Goal: Task Accomplishment & Management: Manage account settings

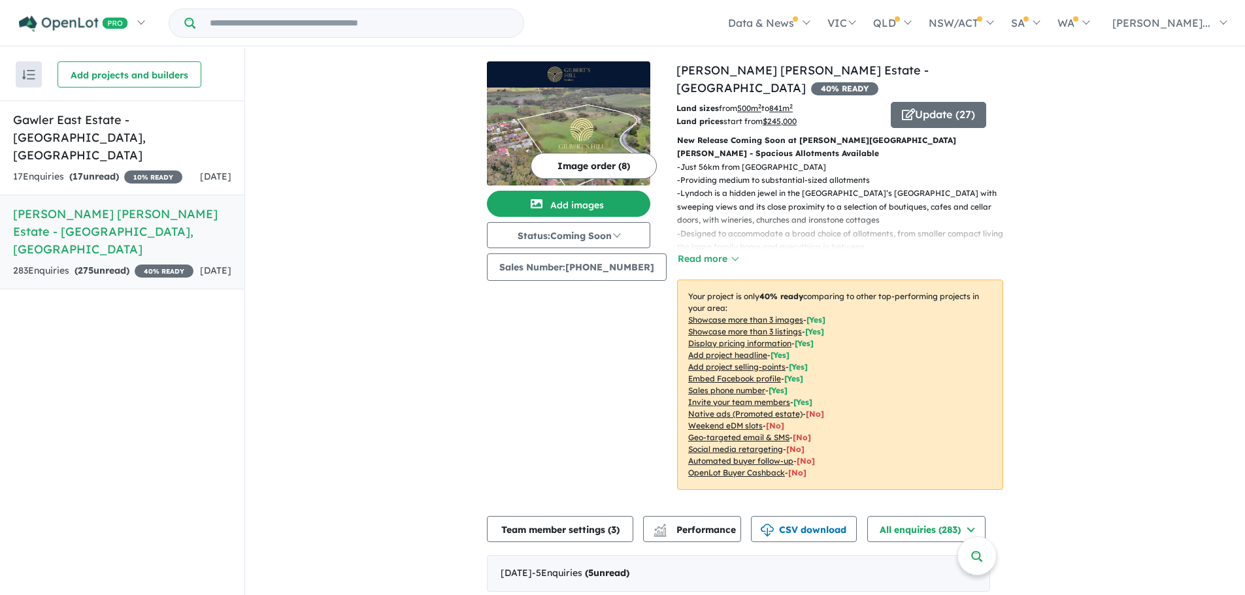
drag, startPoint x: 1235, startPoint y: 13, endPoint x: 363, endPoint y: 276, distance: 911.1
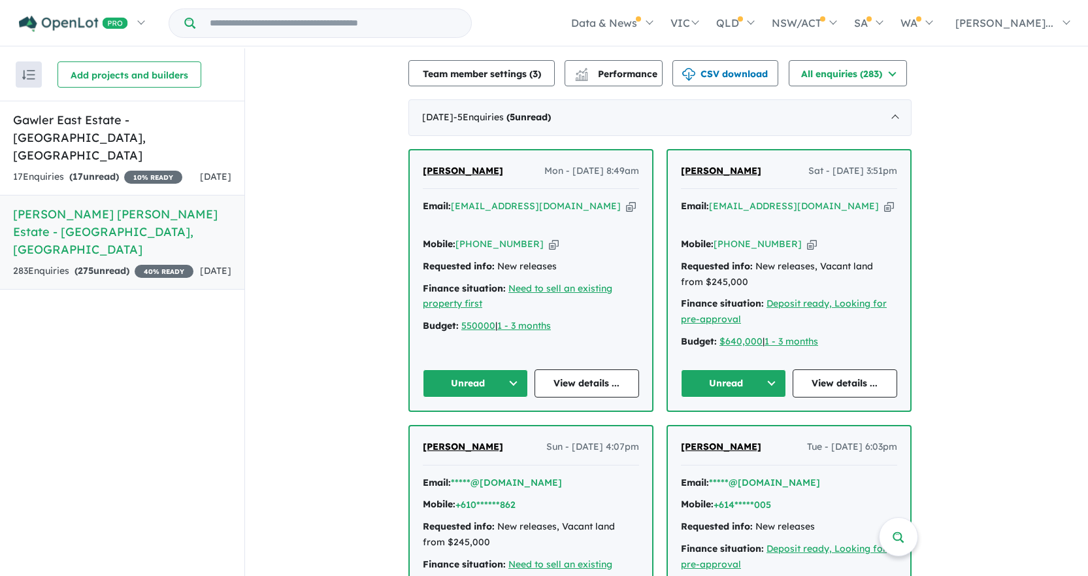
scroll to position [457, 0]
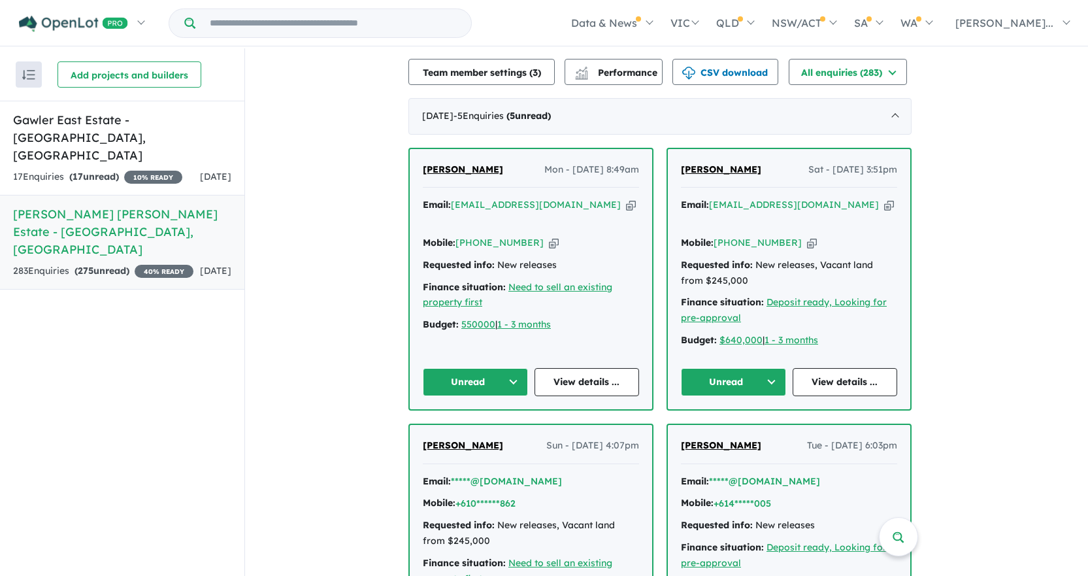
click at [807, 236] on icon "button" at bounding box center [812, 243] width 10 height 14
click at [884, 198] on icon "button" at bounding box center [889, 205] width 10 height 14
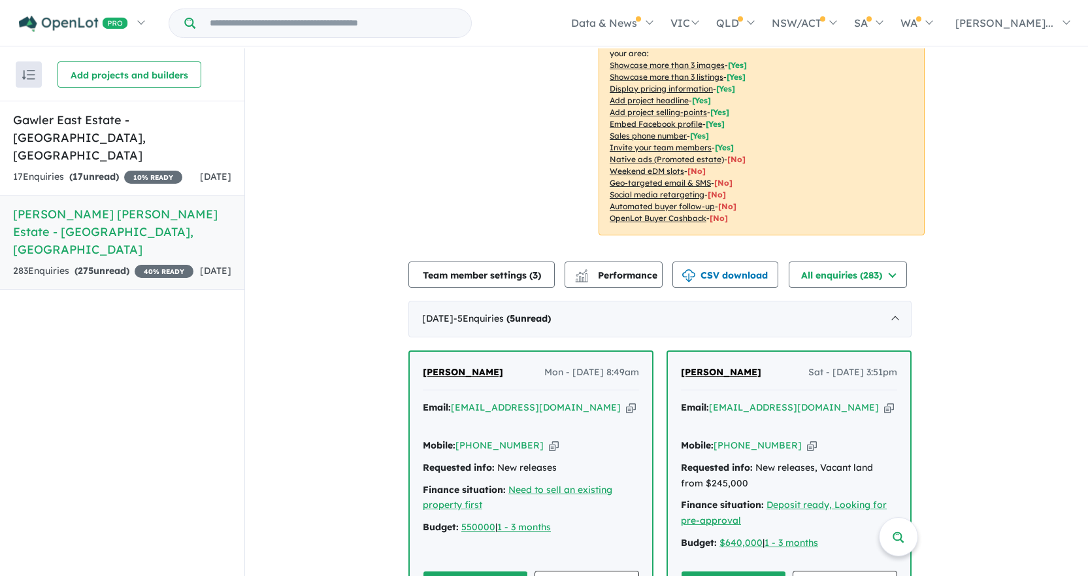
scroll to position [327, 0]
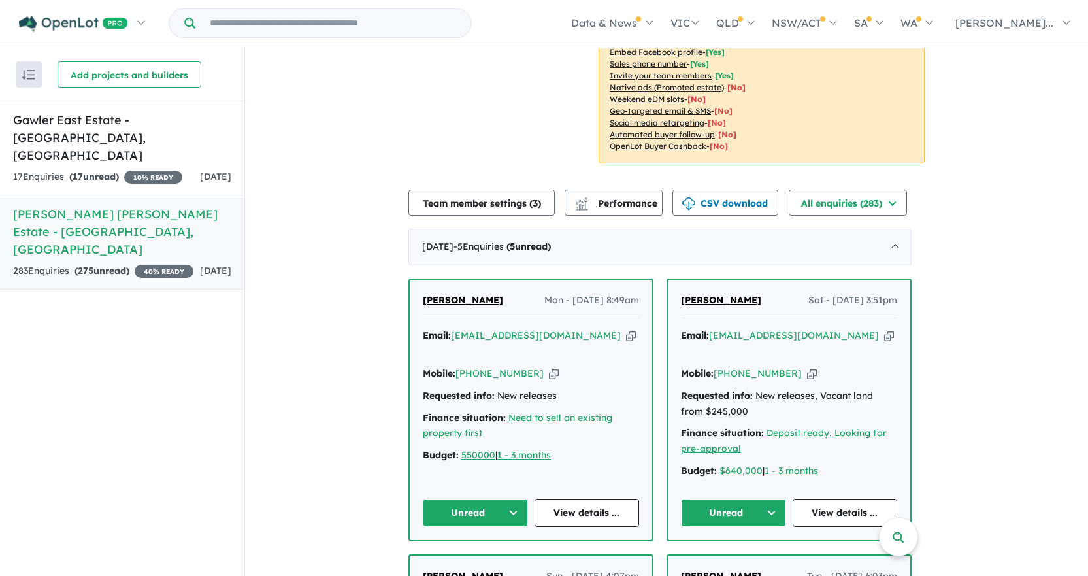
drag, startPoint x: 520, startPoint y: 266, endPoint x: 429, endPoint y: 270, distance: 90.9
click at [429, 293] on div "[PERSON_NAME] - [DATE] 8:49am" at bounding box center [531, 306] width 216 height 26
copy span "[PERSON_NAME]"
click at [626, 329] on icon "button" at bounding box center [631, 336] width 10 height 14
copy span "[PERSON_NAME]"
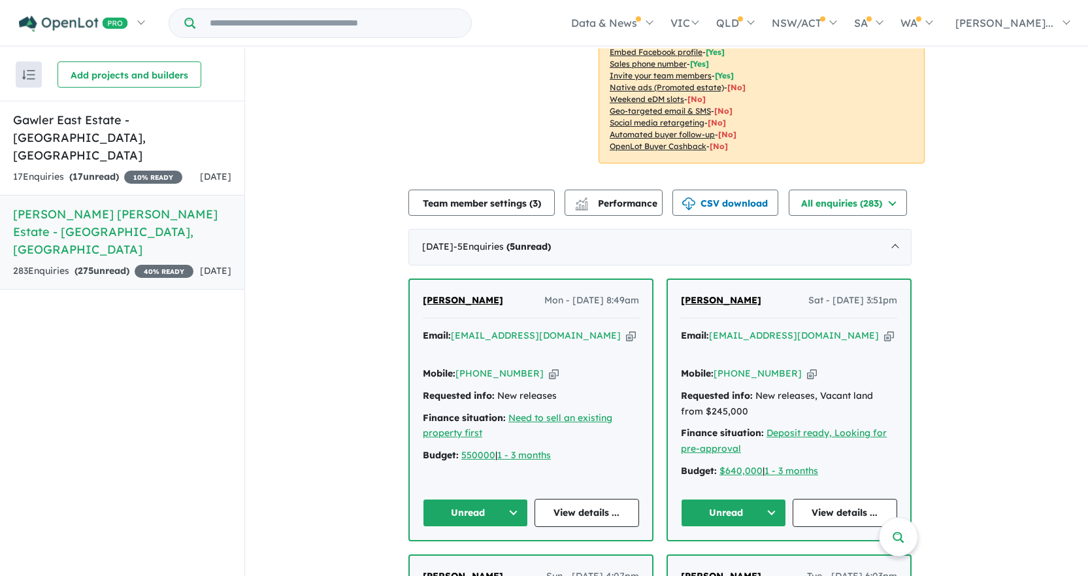
drag, startPoint x: 541, startPoint y: 325, endPoint x: 568, endPoint y: 292, distance: 42.8
click at [549, 367] on icon "button" at bounding box center [554, 374] width 10 height 14
copy span "[PERSON_NAME]"
click at [626, 329] on icon "button" at bounding box center [631, 336] width 10 height 14
copy span "[PERSON_NAME]"
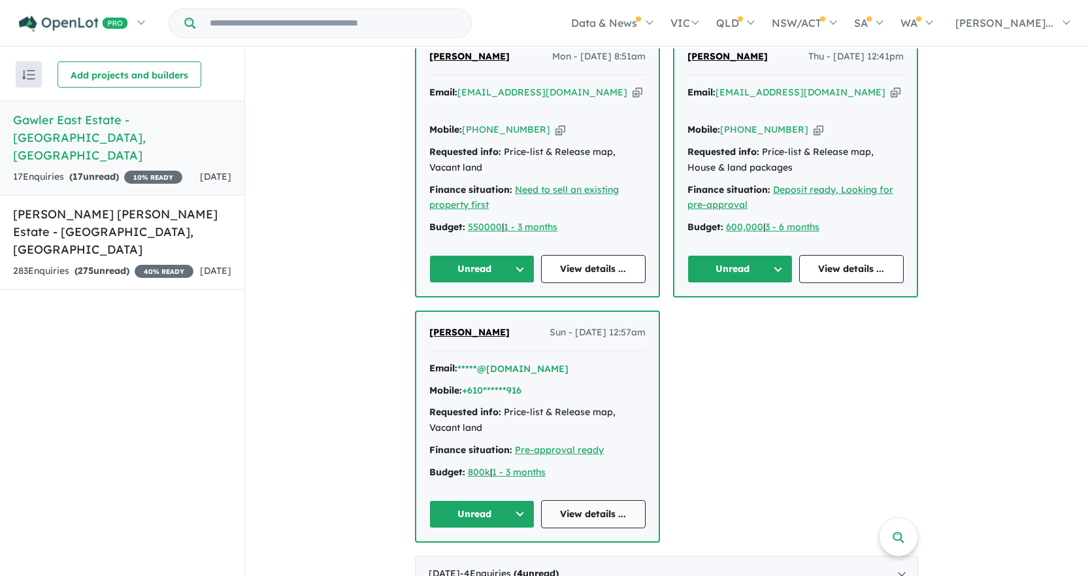
scroll to position [383, 0]
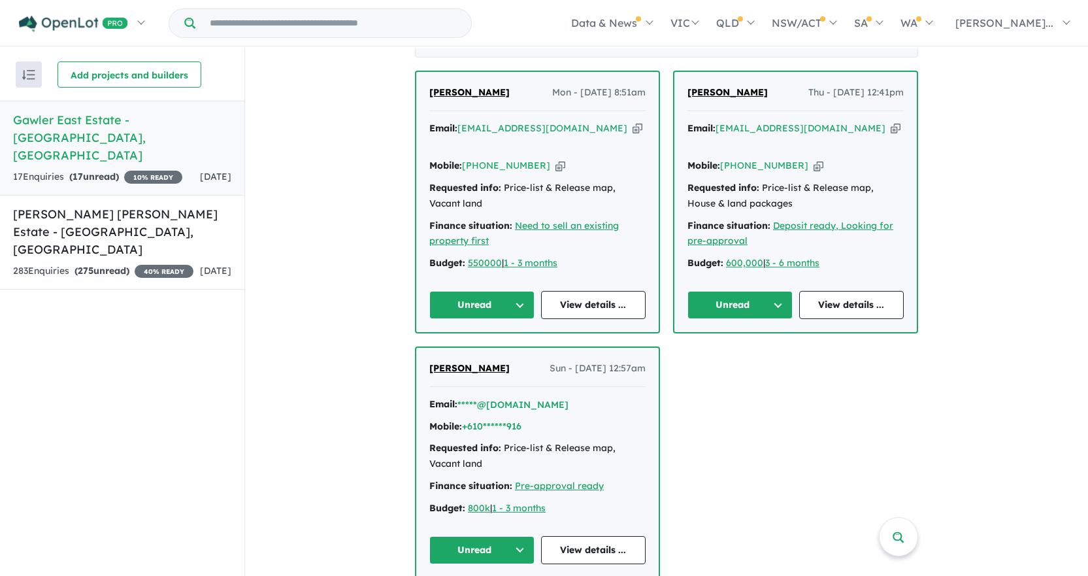
drag, startPoint x: 761, startPoint y: 91, endPoint x: 685, endPoint y: 93, distance: 75.8
click at [687, 93] on div "[PERSON_NAME] - [DATE] 12:41pm" at bounding box center [795, 98] width 216 height 26
copy span "[PERSON_NAME]"
click at [891, 128] on icon "button" at bounding box center [896, 129] width 10 height 14
copy span "[PERSON_NAME]"
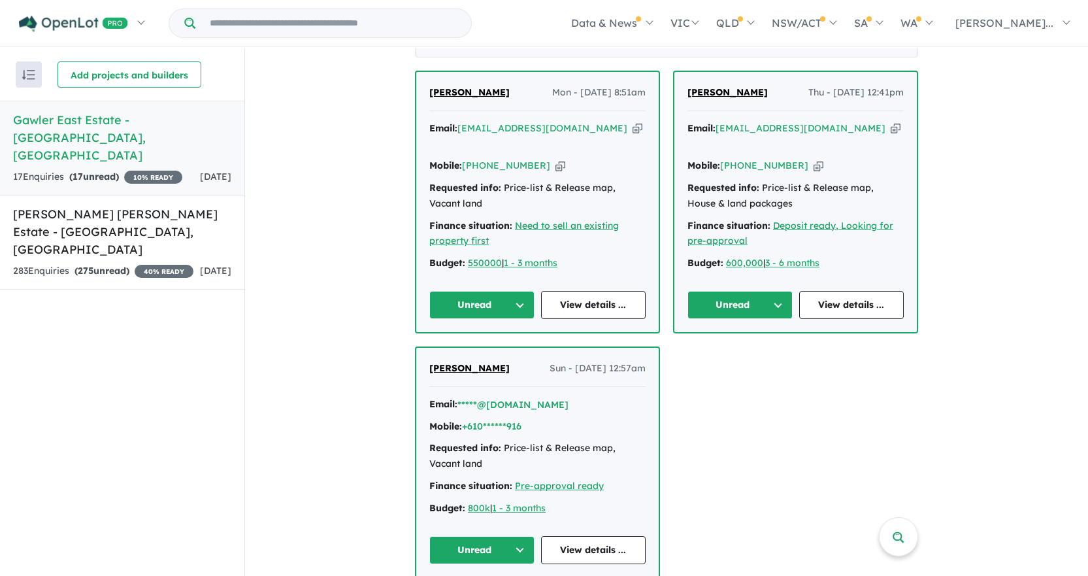
drag, startPoint x: 797, startPoint y: 146, endPoint x: 808, endPoint y: 148, distance: 11.2
click at [814, 159] on icon "button" at bounding box center [819, 166] width 10 height 14
copy span "[PERSON_NAME]"
drag, startPoint x: 523, startPoint y: 91, endPoint x: 430, endPoint y: 95, distance: 93.5
click at [430, 95] on div "[PERSON_NAME] - [DATE] 8:51am" at bounding box center [537, 98] width 216 height 26
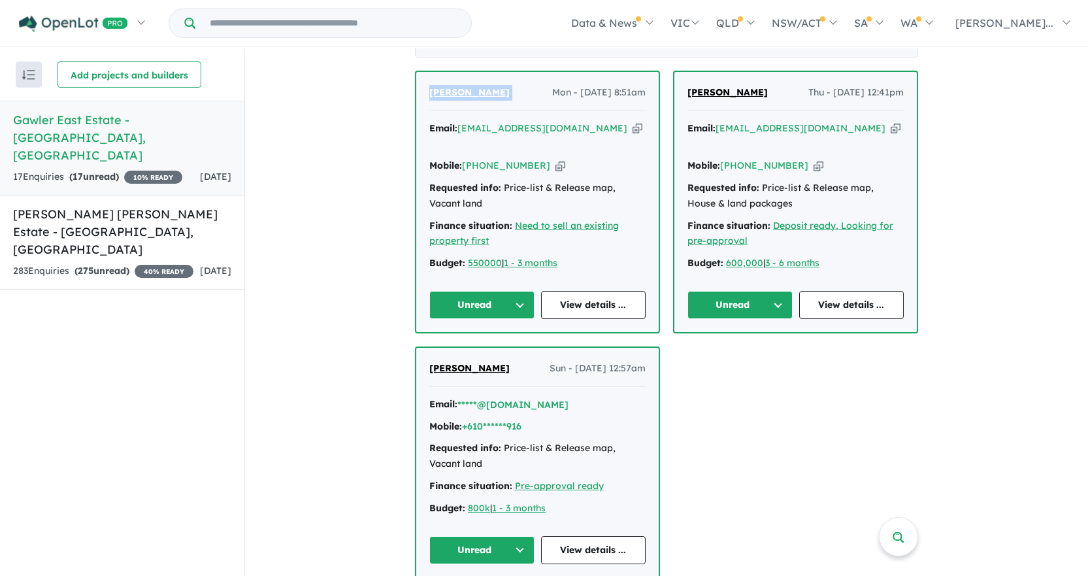
copy span "[PERSON_NAME]"
drag, startPoint x: 587, startPoint y: 129, endPoint x: 595, endPoint y: 140, distance: 13.2
click at [633, 129] on icon "button" at bounding box center [638, 129] width 10 height 14
copy span "[PERSON_NAME]"
drag, startPoint x: 540, startPoint y: 150, endPoint x: 565, endPoint y: 156, distance: 26.2
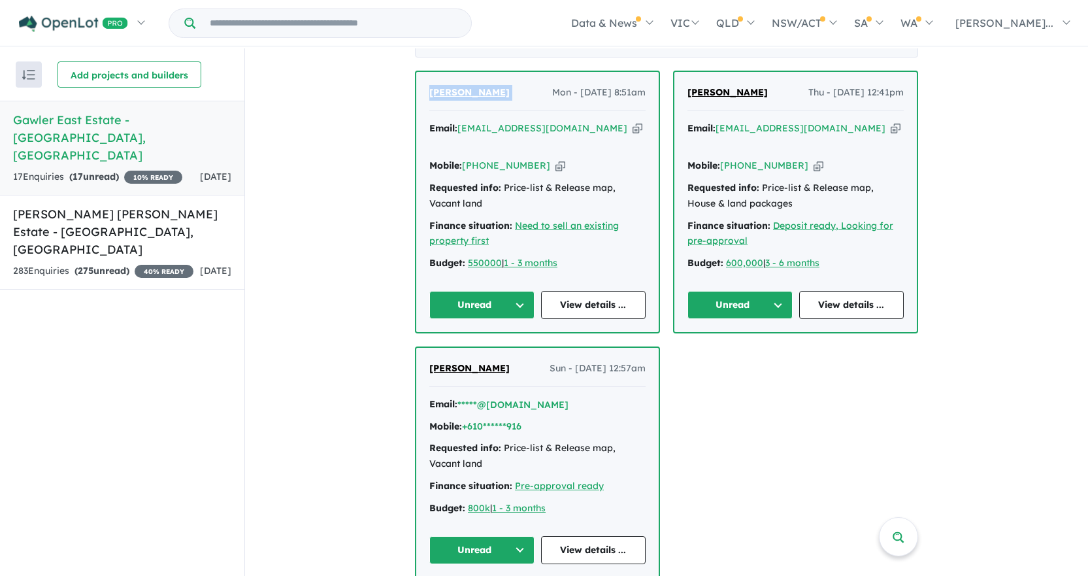
click at [555, 159] on icon "button" at bounding box center [560, 166] width 10 height 14
copy span "[PERSON_NAME]"
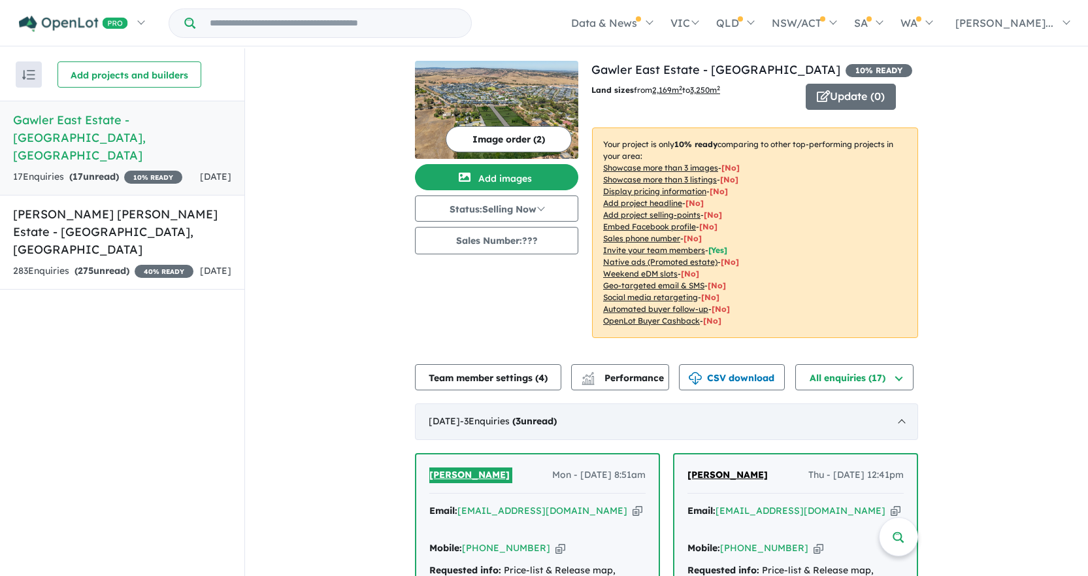
scroll to position [0, 0]
